Goal: Task Accomplishment & Management: Use online tool/utility

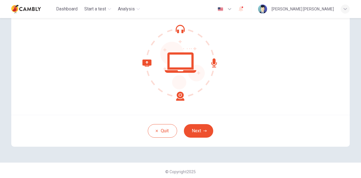
scroll to position [56, 0]
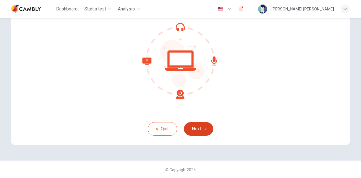
click at [203, 126] on button "Next" at bounding box center [198, 129] width 29 height 14
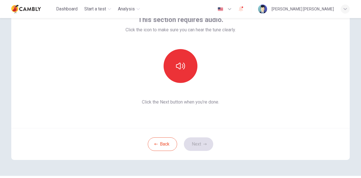
scroll to position [28, 0]
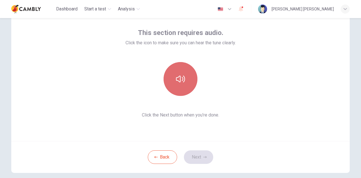
click at [185, 80] on button "button" at bounding box center [181, 79] width 34 height 34
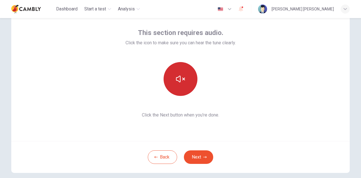
click at [185, 80] on button "button" at bounding box center [181, 79] width 34 height 34
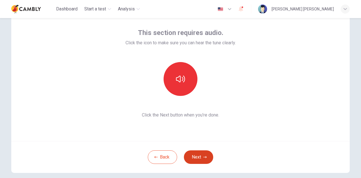
click at [204, 157] on icon "button" at bounding box center [204, 156] width 3 height 3
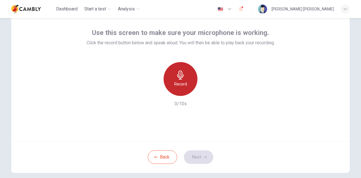
click at [183, 85] on h6 "Record" at bounding box center [180, 84] width 13 height 7
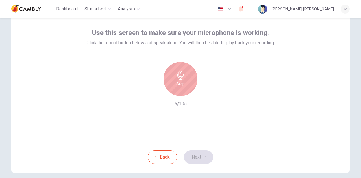
click at [182, 83] on h6 "Stop" at bounding box center [180, 84] width 8 height 7
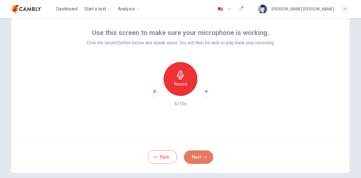
click at [203, 155] on button "Next" at bounding box center [198, 157] width 29 height 14
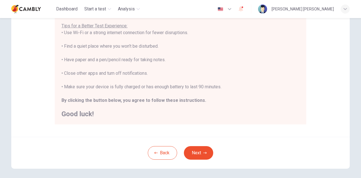
scroll to position [113, 0]
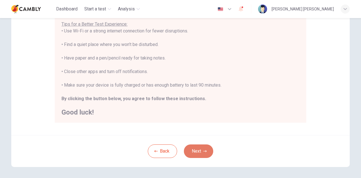
click at [203, 149] on button "Next" at bounding box center [198, 151] width 29 height 14
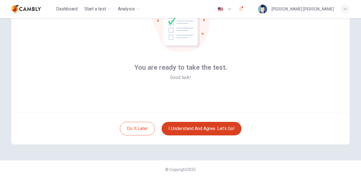
click at [206, 131] on button "I understand and agree. Let’s go!" at bounding box center [202, 129] width 80 height 14
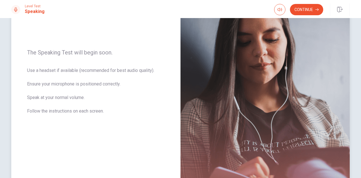
scroll to position [85, 0]
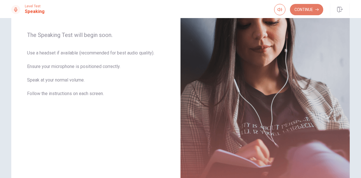
click at [312, 9] on button "Continue" at bounding box center [306, 9] width 33 height 11
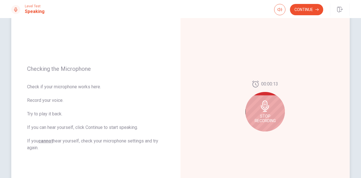
scroll to position [56, 0]
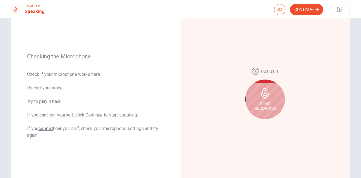
click at [320, 8] on button "Continue" at bounding box center [306, 9] width 33 height 11
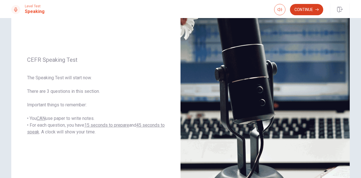
click at [307, 8] on button "Continue" at bounding box center [306, 9] width 33 height 11
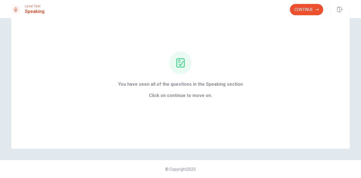
scroll to position [27, 0]
click at [308, 11] on button "Continue" at bounding box center [306, 9] width 33 height 11
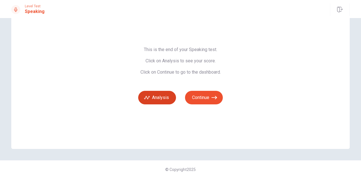
click at [159, 94] on button "Analysis" at bounding box center [157, 98] width 38 height 14
